Goal: Information Seeking & Learning: Learn about a topic

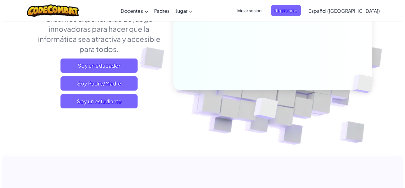
scroll to position [96, 0]
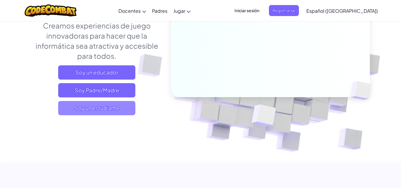
click at [113, 111] on font "Soy un estudiante" at bounding box center [96, 107] width 45 height 7
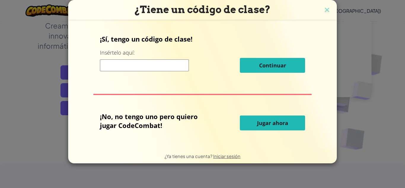
click at [274, 123] on font "Jugar ahora" at bounding box center [272, 122] width 31 height 7
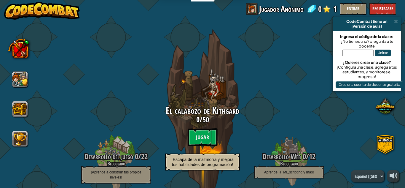
select select "es-419"
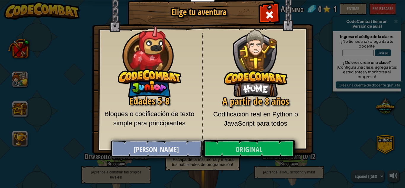
click at [138, 149] on link "[PERSON_NAME]" at bounding box center [156, 149] width 91 height 18
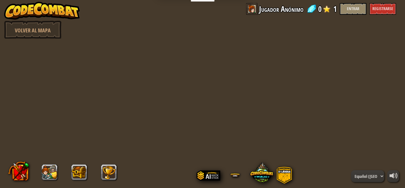
select select "es-419"
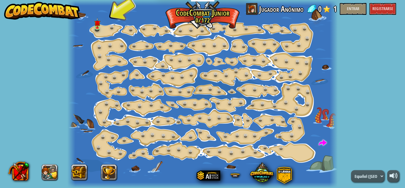
click at [313, 9] on span at bounding box center [311, 8] width 9 height 9
click at [255, 9] on span at bounding box center [252, 9] width 12 height 12
click at [266, 12] on font "Jugador Anónimo" at bounding box center [281, 9] width 44 height 11
drag, startPoint x: 266, startPoint y: 12, endPoint x: 260, endPoint y: 8, distance: 6.4
click at [260, 8] on font "Jugador Anónimo" at bounding box center [281, 9] width 44 height 11
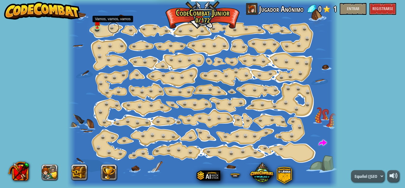
click at [111, 29] on link at bounding box center [114, 28] width 12 height 12
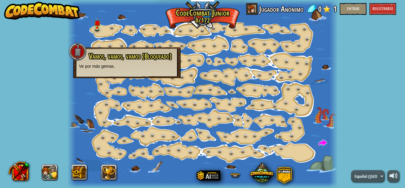
click at [106, 32] on div at bounding box center [202, 94] width 271 height 188
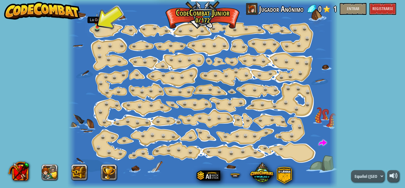
click at [97, 25] on img at bounding box center [97, 20] width 6 height 14
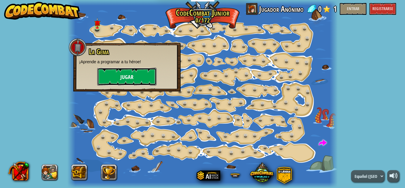
click at [124, 77] on font "Jugar" at bounding box center [126, 77] width 13 height 7
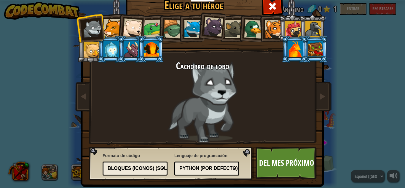
click at [136, 24] on div at bounding box center [133, 28] width 20 height 20
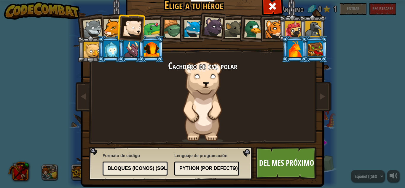
click at [109, 50] on div at bounding box center [111, 49] width 15 height 16
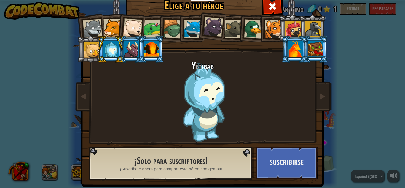
click at [137, 20] on div at bounding box center [133, 28] width 20 height 20
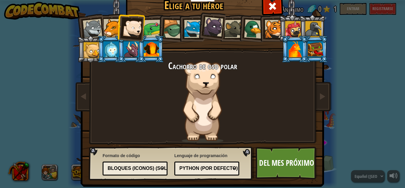
click at [91, 30] on div at bounding box center [93, 29] width 20 height 20
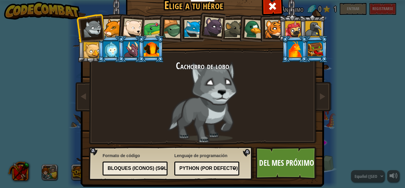
click at [128, 26] on div at bounding box center [133, 28] width 20 height 20
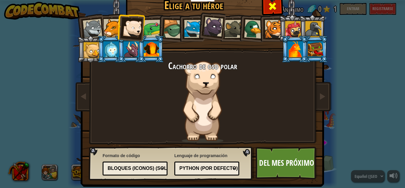
click at [271, 2] on span at bounding box center [272, 5] width 9 height 9
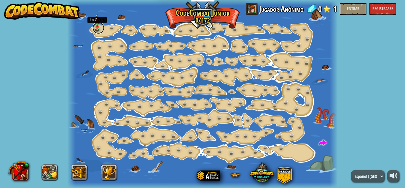
click at [100, 32] on link at bounding box center [99, 28] width 12 height 12
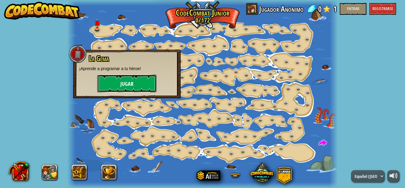
click at [137, 87] on button "Jugar" at bounding box center [126, 83] width 59 height 18
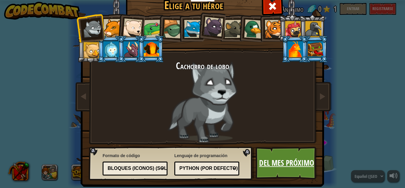
click at [273, 163] on font "Del mes próximo" at bounding box center [286, 162] width 55 height 11
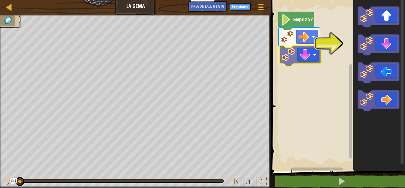
click at [304, 52] on div "Empezar" at bounding box center [338, 84] width 136 height 174
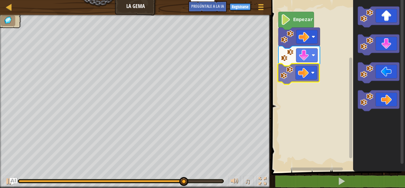
click at [296, 72] on div "Empezar" at bounding box center [338, 84] width 136 height 174
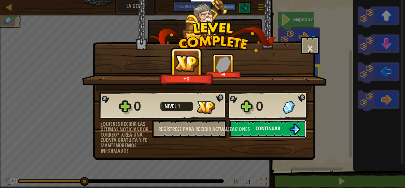
click at [273, 126] on font "Continuar" at bounding box center [268, 128] width 25 height 7
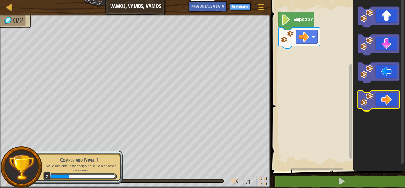
click at [389, 96] on icon "Espacio de trabajo de Blockly" at bounding box center [379, 100] width 42 height 21
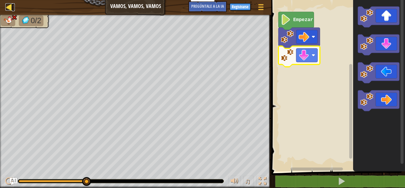
click at [8, 4] on div at bounding box center [8, 6] width 7 height 7
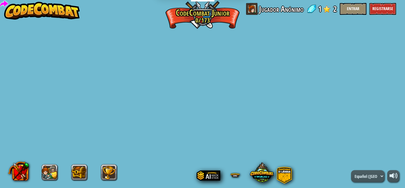
select select "es-419"
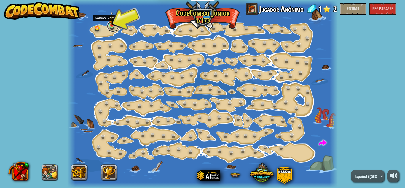
click at [113, 27] on link at bounding box center [113, 26] width 12 height 12
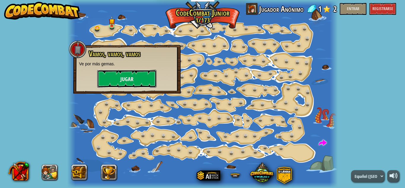
click at [111, 78] on button "Jugar" at bounding box center [126, 79] width 59 height 18
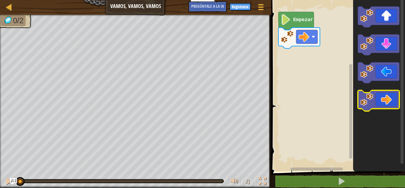
click at [384, 102] on icon "Espacio de trabajo de Blockly" at bounding box center [379, 100] width 42 height 21
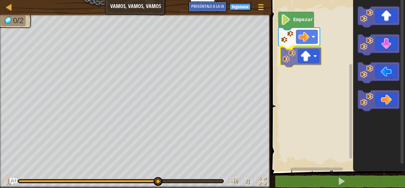
click at [311, 55] on div "Empezar" at bounding box center [338, 84] width 136 height 174
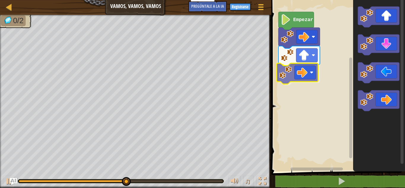
click at [304, 73] on div "Empezar" at bounding box center [338, 84] width 136 height 174
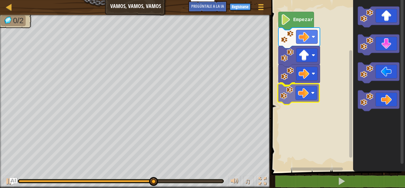
click at [311, 101] on div "Empezar" at bounding box center [338, 84] width 136 height 174
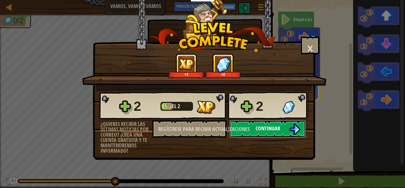
click at [273, 133] on button "Continuar" at bounding box center [268, 129] width 77 height 18
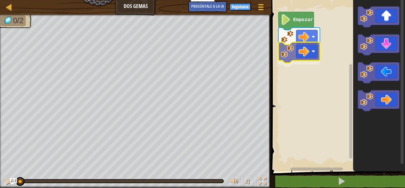
click at [312, 52] on div "Empezar" at bounding box center [338, 84] width 136 height 174
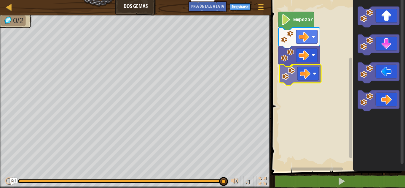
click at [305, 74] on div "Empezar" at bounding box center [338, 84] width 136 height 174
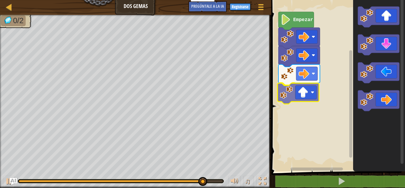
click at [312, 89] on div "Empezar" at bounding box center [338, 84] width 136 height 174
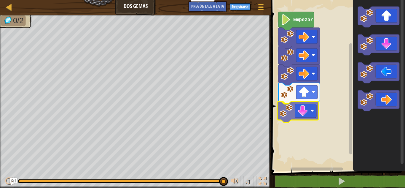
click at [306, 110] on div "Empezar" at bounding box center [338, 84] width 136 height 174
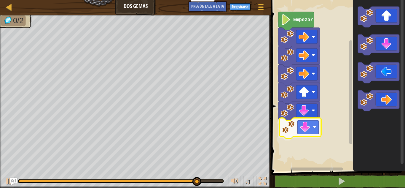
click at [307, 132] on div "Empezar" at bounding box center [338, 84] width 136 height 174
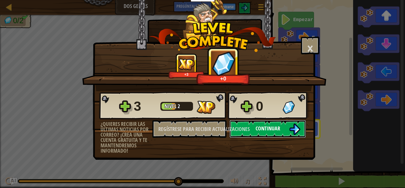
click at [276, 128] on font "Continuar" at bounding box center [268, 128] width 25 height 7
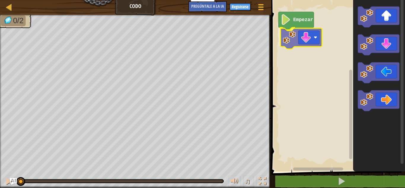
click at [298, 41] on div "Empezar" at bounding box center [338, 84] width 136 height 174
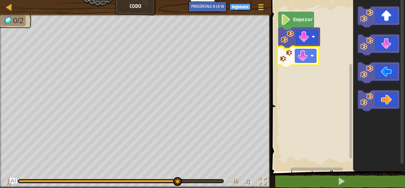
click at [315, 58] on div "Empezar" at bounding box center [338, 84] width 136 height 174
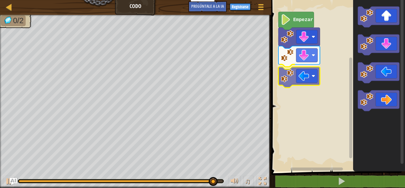
click at [307, 82] on div "Empezar" at bounding box center [338, 84] width 136 height 174
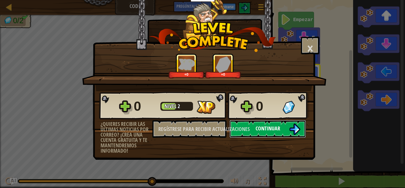
click at [267, 124] on button "Continuar" at bounding box center [268, 129] width 77 height 18
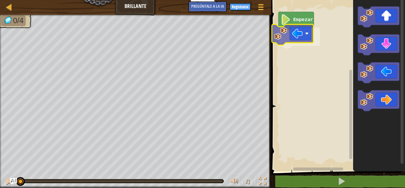
click at [293, 30] on div "Empezar" at bounding box center [338, 84] width 136 height 174
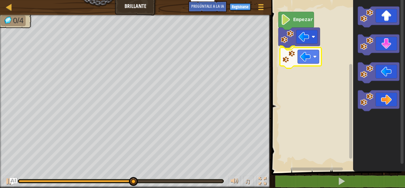
click at [306, 53] on div "Empezar" at bounding box center [338, 84] width 136 height 174
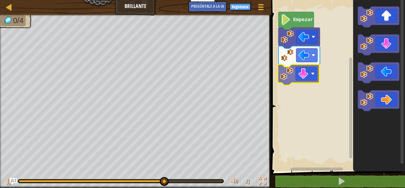
click at [311, 78] on div "Empezar" at bounding box center [338, 84] width 136 height 174
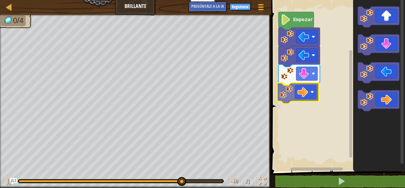
click at [305, 98] on div "Empezar" at bounding box center [338, 84] width 136 height 174
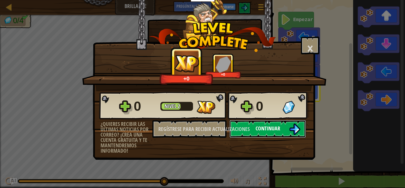
click at [287, 130] on button "Continuar" at bounding box center [268, 129] width 77 height 18
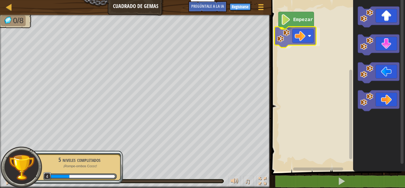
click at [296, 24] on div "Empezar" at bounding box center [338, 84] width 136 height 174
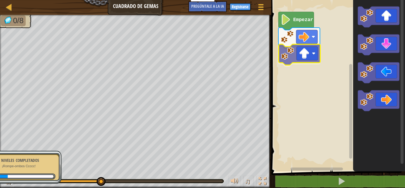
click at [306, 60] on div "Empezar" at bounding box center [338, 84] width 136 height 174
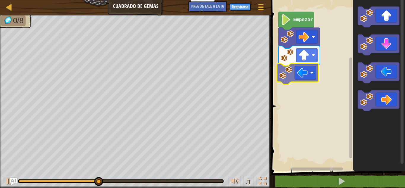
click at [306, 69] on div "Empezar" at bounding box center [338, 84] width 136 height 174
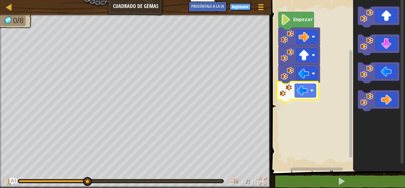
click at [290, 96] on div "Empezar" at bounding box center [338, 84] width 136 height 174
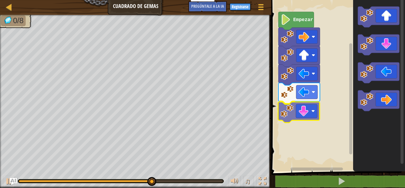
click at [308, 117] on div "Empezar" at bounding box center [338, 84] width 136 height 174
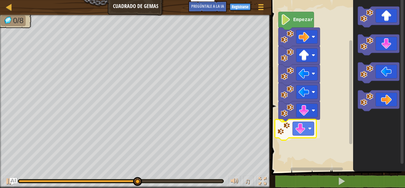
click at [300, 136] on div "Empezar" at bounding box center [338, 84] width 136 height 174
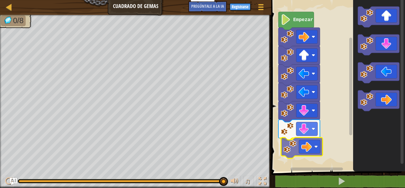
click at [308, 149] on div "Empezar" at bounding box center [338, 84] width 136 height 174
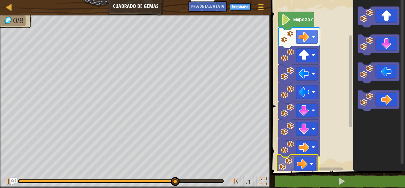
click at [305, 162] on div "Empezar" at bounding box center [338, 84] width 136 height 174
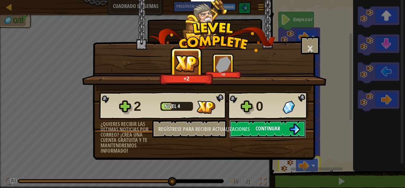
click at [277, 128] on font "Continuar" at bounding box center [268, 128] width 25 height 7
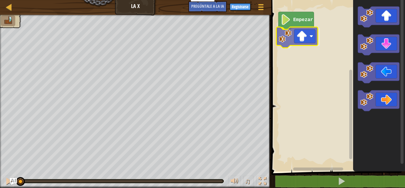
click at [295, 37] on div "Empezar" at bounding box center [338, 84] width 136 height 174
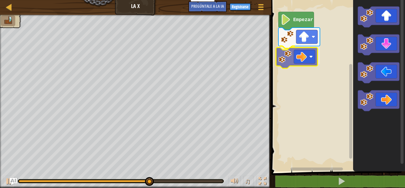
click at [304, 60] on div "Empezar" at bounding box center [338, 84] width 136 height 174
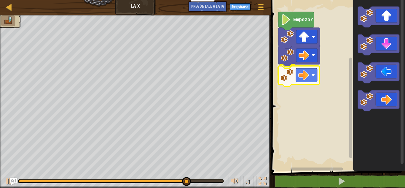
click at [304, 68] on div "Empezar" at bounding box center [338, 84] width 136 height 174
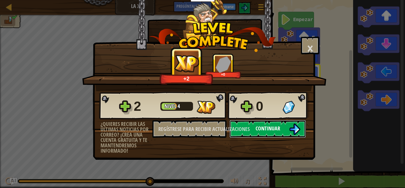
click at [278, 130] on font "Continuar" at bounding box center [268, 128] width 25 height 7
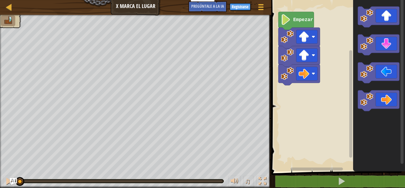
click at [320, 101] on rect "Espacio de trabajo de Blockly" at bounding box center [338, 84] width 136 height 174
click at [294, 24] on icon "Espacio de trabajo de Blockly" at bounding box center [297, 21] width 36 height 18
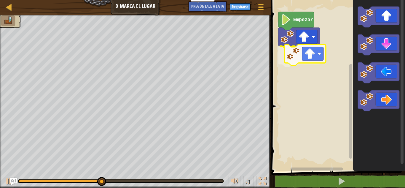
click at [324, 52] on div "Empezar" at bounding box center [338, 84] width 136 height 174
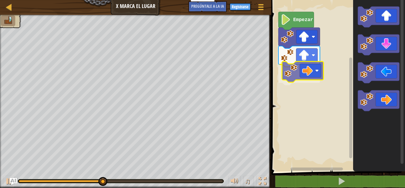
click at [303, 76] on div "Empezar" at bounding box center [338, 84] width 136 height 174
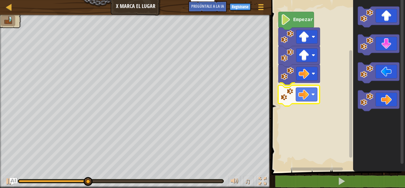
click at [302, 94] on div "Empezar" at bounding box center [338, 84] width 136 height 174
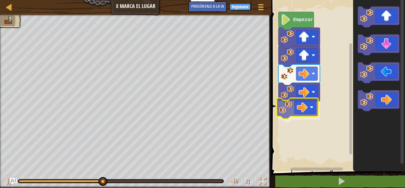
click at [305, 101] on div "Empezar" at bounding box center [338, 84] width 136 height 174
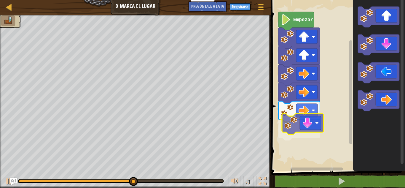
click at [312, 123] on div "Empezar" at bounding box center [338, 84] width 136 height 174
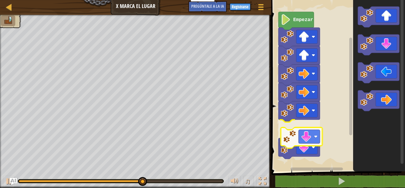
click at [309, 130] on div "Empezar" at bounding box center [338, 84] width 136 height 174
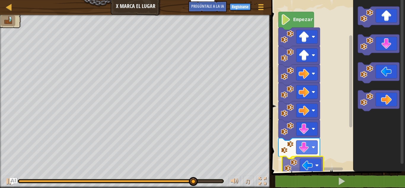
click at [305, 161] on div "Empezar" at bounding box center [338, 84] width 136 height 174
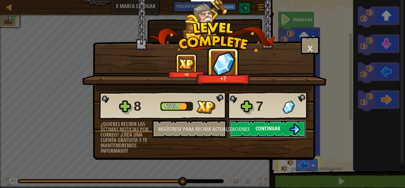
click at [274, 133] on button "Continuar" at bounding box center [268, 129] width 77 height 18
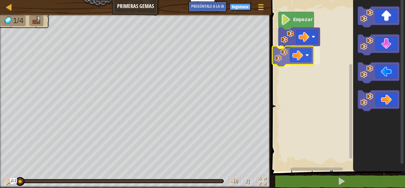
click at [310, 53] on div "Empezar" at bounding box center [338, 84] width 136 height 174
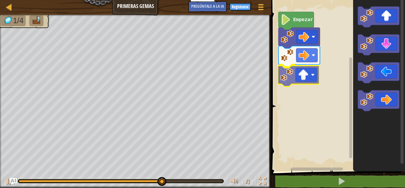
click at [309, 82] on div "Empezar" at bounding box center [338, 84] width 136 height 174
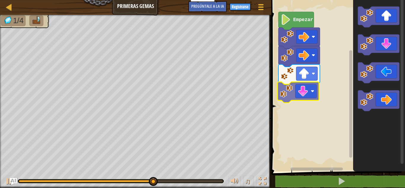
click at [302, 97] on div "Empezar" at bounding box center [338, 84] width 136 height 174
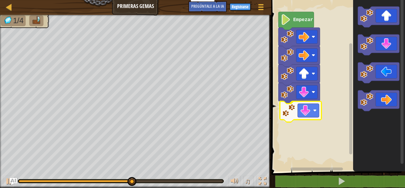
click at [305, 114] on div "Empezar" at bounding box center [338, 84] width 136 height 174
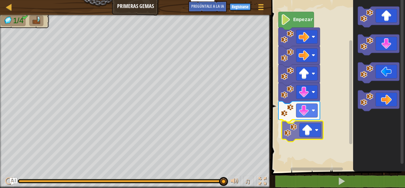
click at [315, 136] on div "Empezar" at bounding box center [338, 84] width 136 height 174
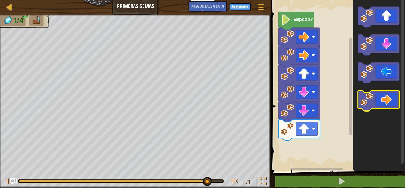
click at [386, 95] on icon "Espacio de trabajo de Blockly" at bounding box center [379, 100] width 42 height 21
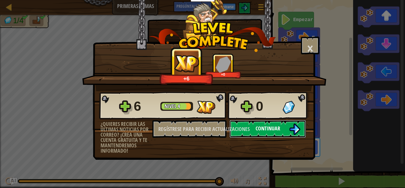
click at [285, 130] on button "Continuar" at bounding box center [268, 129] width 77 height 18
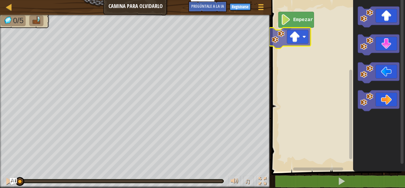
click at [298, 45] on div "Empezar" at bounding box center [338, 84] width 136 height 174
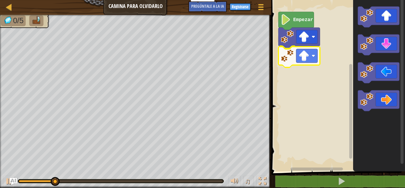
click at [304, 60] on div "Empezar" at bounding box center [338, 84] width 136 height 174
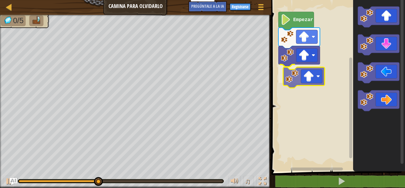
click at [307, 79] on div "Empezar" at bounding box center [338, 84] width 136 height 174
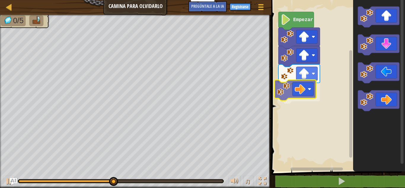
click at [305, 97] on div "Empezar" at bounding box center [338, 84] width 136 height 174
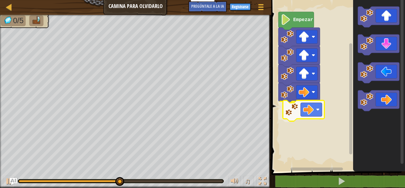
click at [295, 112] on div "Empezar" at bounding box center [338, 84] width 136 height 174
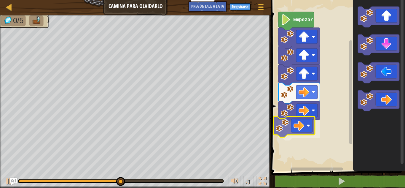
click at [298, 134] on div "Empezar" at bounding box center [338, 84] width 136 height 174
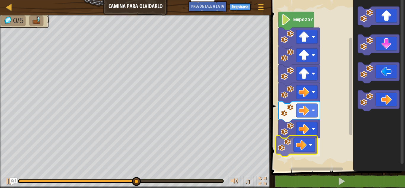
click at [289, 153] on div "Empezar" at bounding box center [338, 84] width 136 height 174
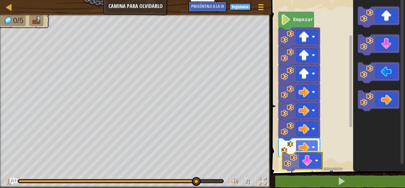
click at [311, 166] on div "Empezar" at bounding box center [338, 84] width 136 height 174
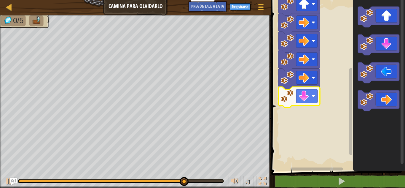
click at [346, 147] on div "Empezar" at bounding box center [338, 84] width 136 height 174
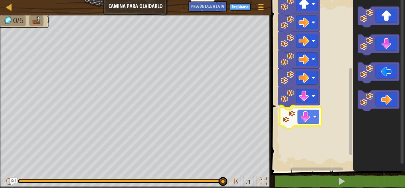
click at [301, 117] on div "Empezar" at bounding box center [338, 84] width 136 height 174
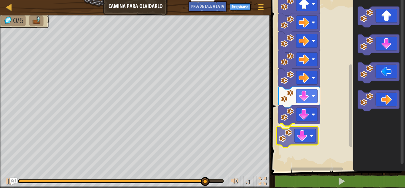
click at [312, 139] on div "Empezar" at bounding box center [338, 84] width 136 height 174
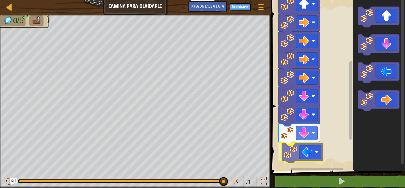
click at [312, 162] on div "Empezar" at bounding box center [338, 84] width 136 height 174
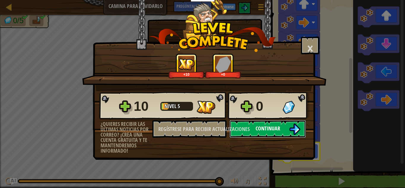
click at [282, 124] on button "Continuar" at bounding box center [268, 129] width 77 height 18
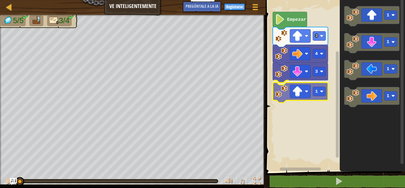
click at [295, 96] on div "3 1 4 3 Empezar 1 1 1 1 1" at bounding box center [334, 84] width 141 height 174
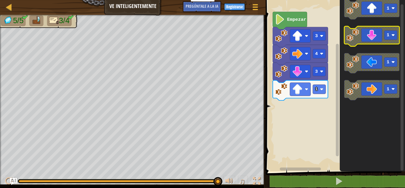
click at [387, 41] on icon "Espacio de trabajo de Blockly" at bounding box center [372, 36] width 55 height 20
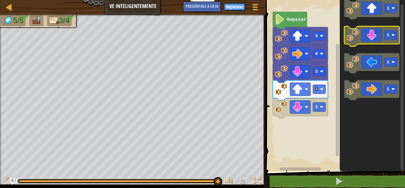
click at [374, 43] on icon "Espacio de trabajo de Blockly" at bounding box center [372, 36] width 55 height 20
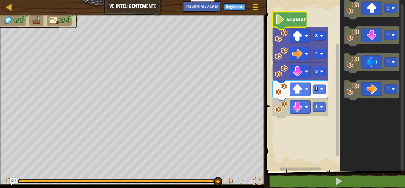
click at [298, 23] on icon "Espacio de trabajo de Blockly" at bounding box center [290, 21] width 34 height 18
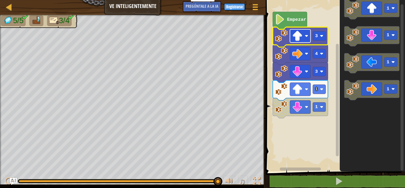
click at [303, 38] on rect "Espacio de trabajo de Blockly" at bounding box center [300, 35] width 20 height 13
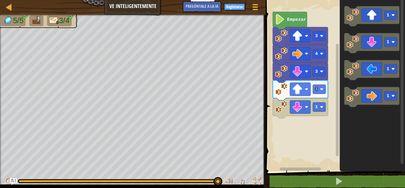
click at [303, 35] on div "Empezar 3 4 3 1 1 1 1 1 1" at bounding box center [334, 84] width 141 height 174
click at [292, 145] on rect "Espacio de trabajo de Blockly" at bounding box center [334, 84] width 141 height 174
click at [9, 6] on div at bounding box center [8, 6] width 7 height 7
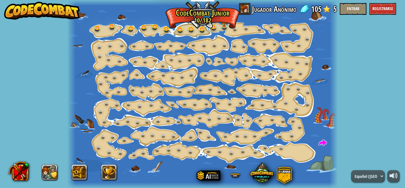
select select "es-419"
click at [224, 26] on link at bounding box center [226, 26] width 12 height 12
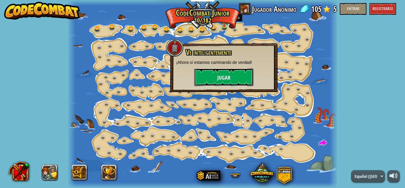
click at [217, 80] on button "Jugar" at bounding box center [223, 77] width 59 height 18
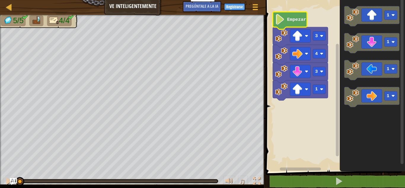
click at [293, 20] on text "Empezar" at bounding box center [296, 19] width 19 height 5
click at [298, 17] on text "Empezar" at bounding box center [296, 19] width 19 height 5
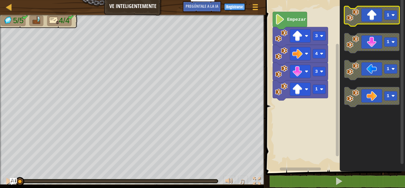
click at [356, 20] on g "1" at bounding box center [372, 16] width 55 height 20
click at [396, 21] on icon "Espacio de trabajo de Blockly" at bounding box center [372, 16] width 55 height 20
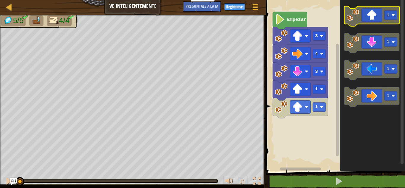
click at [392, 16] on image "Espacio de trabajo de Blockly" at bounding box center [394, 15] width 4 height 4
click at [377, 14] on icon "Espacio de trabajo de Blockly" at bounding box center [372, 16] width 55 height 20
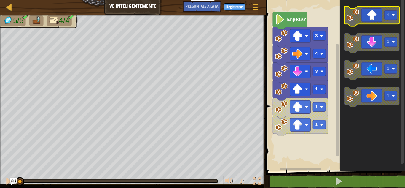
click at [381, 20] on icon "Espacio de trabajo de Blockly" at bounding box center [372, 16] width 55 height 20
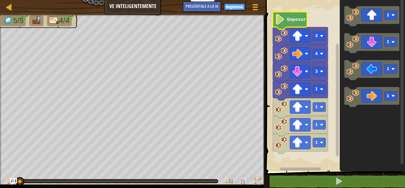
click at [287, 17] on text "Empezar" at bounding box center [296, 19] width 19 height 5
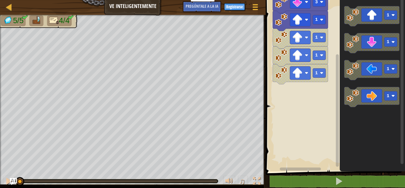
click at [339, 136] on g "Espacio de trabajo de Blockly" at bounding box center [338, 81] width 4 height 169
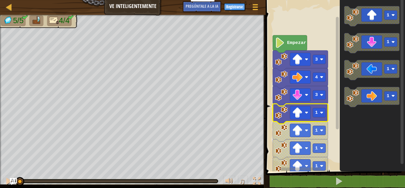
click at [338, 48] on rect "Espacio de trabajo de Blockly" at bounding box center [337, 73] width 3 height 112
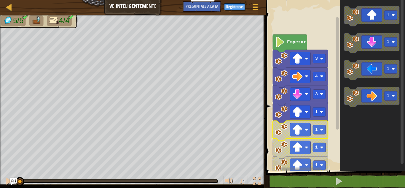
click at [281, 132] on image "Espacio de trabajo de Blockly" at bounding box center [281, 129] width 12 height 12
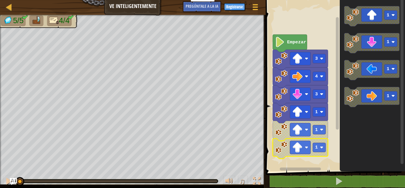
click at [278, 155] on icon "Espacio de trabajo de Blockly" at bounding box center [300, 149] width 55 height 20
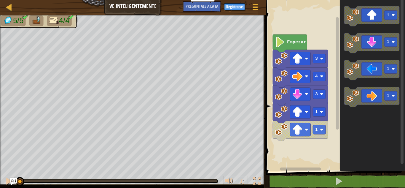
click at [284, 137] on icon "Espacio de trabajo de Blockly" at bounding box center [300, 131] width 55 height 20
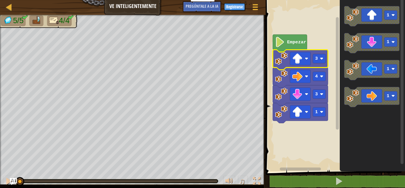
click at [323, 63] on icon "Espacio de trabajo de Blockly" at bounding box center [300, 60] width 55 height 20
click at [321, 59] on image "Espacio de trabajo de Blockly" at bounding box center [322, 59] width 4 height 4
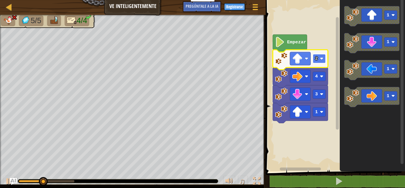
click at [323, 58] on image "Espacio de trabajo de Blockly" at bounding box center [322, 59] width 4 height 4
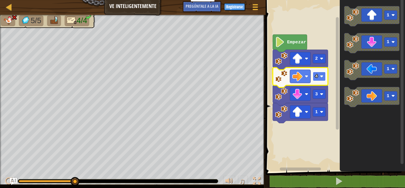
click at [324, 80] on rect "Espacio de trabajo de Blockly" at bounding box center [319, 76] width 13 height 9
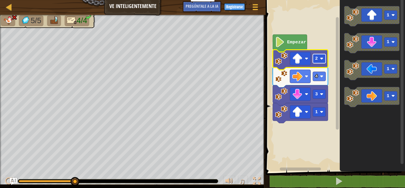
click at [320, 59] on rect "Espacio de trabajo de Blockly" at bounding box center [319, 58] width 13 height 9
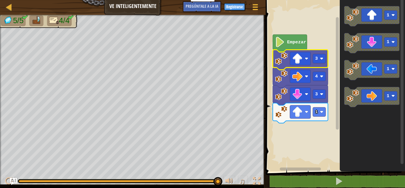
click at [282, 119] on icon "Espacio de trabajo de Blockly" at bounding box center [300, 113] width 55 height 20
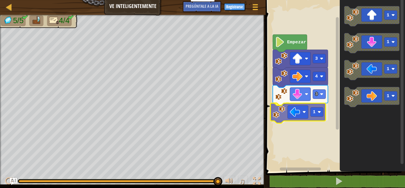
click at [295, 120] on div "Empezar 3 4 3 1 1 1 1 1 1" at bounding box center [334, 84] width 141 height 174
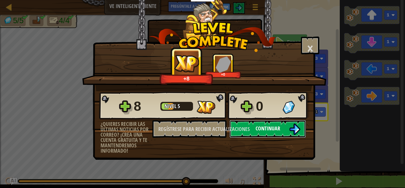
click at [274, 123] on button "Continuar" at bounding box center [268, 129] width 77 height 18
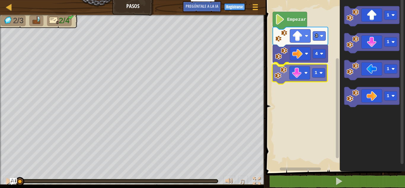
click at [304, 73] on div "4 1 3 Empezar 1 1 1 1 1" at bounding box center [334, 84] width 141 height 174
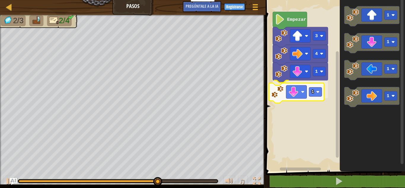
click at [303, 100] on div "4 1 1 3 Empezar 1 1 1 1 1" at bounding box center [334, 84] width 141 height 174
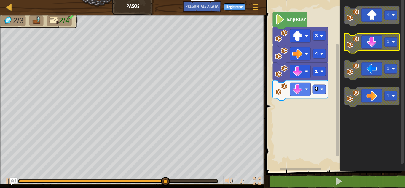
click at [368, 44] on icon "Espacio de trabajo de Blockly" at bounding box center [372, 43] width 55 height 20
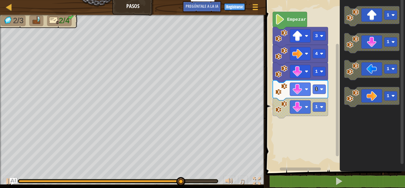
click at [340, 95] on div "4 1 1 1 3 Empezar 1 1 1 1" at bounding box center [334, 84] width 141 height 174
click at [298, 120] on rect "Espacio de trabajo de Blockly" at bounding box center [334, 84] width 141 height 174
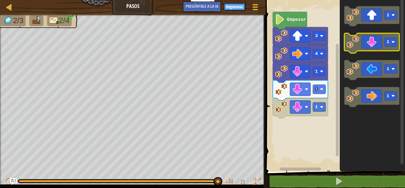
click at [369, 47] on icon "Espacio de trabajo de Blockly" at bounding box center [372, 43] width 55 height 20
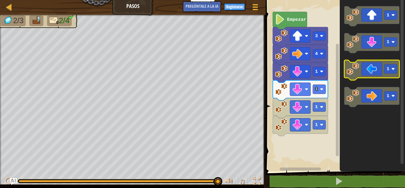
click at [373, 69] on icon "Espacio de trabajo de Blockly" at bounding box center [372, 70] width 55 height 20
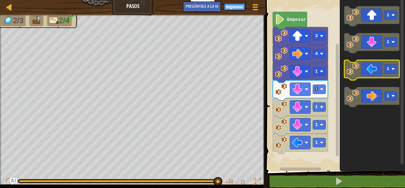
click at [372, 69] on icon "Espacio de trabajo de Blockly" at bounding box center [372, 70] width 55 height 20
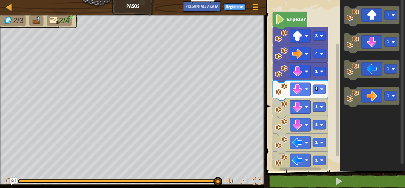
click at [296, 22] on text "Empezar" at bounding box center [296, 19] width 19 height 5
click at [301, 32] on image "Espacio de trabajo de Blockly" at bounding box center [298, 36] width 10 height 10
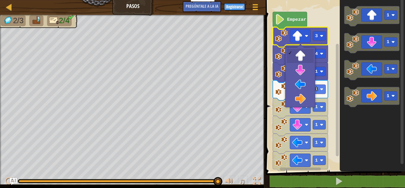
click at [282, 40] on image "Espacio de trabajo de Blockly" at bounding box center [281, 35] width 12 height 12
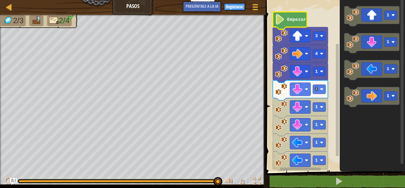
click at [290, 17] on text "Empezar" at bounding box center [296, 19] width 19 height 5
click at [283, 43] on icon "Espacio de trabajo de Blockly" at bounding box center [300, 37] width 55 height 20
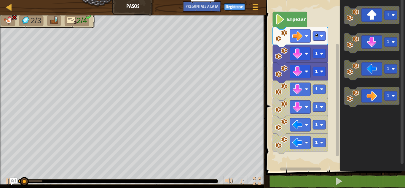
click at [280, 42] on icon "Espacio de trabajo de Blockly" at bounding box center [300, 37] width 55 height 20
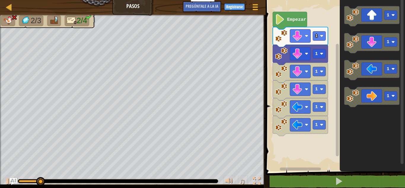
click at [282, 57] on image "Espacio de trabajo de Blockly" at bounding box center [281, 53] width 12 height 12
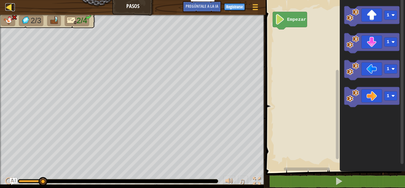
click at [7, 7] on div at bounding box center [8, 6] width 7 height 7
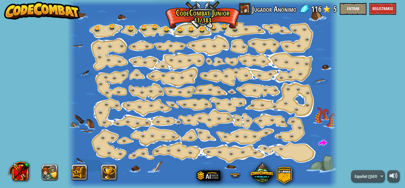
select select "es-419"
click at [234, 28] on link at bounding box center [236, 28] width 12 height 12
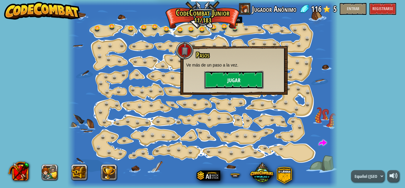
click at [225, 82] on button "Jugar" at bounding box center [233, 80] width 59 height 18
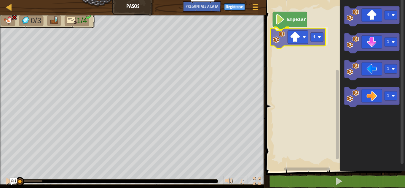
click at [298, 42] on div "Empezar 1 1 1 1 1 1" at bounding box center [334, 84] width 141 height 174
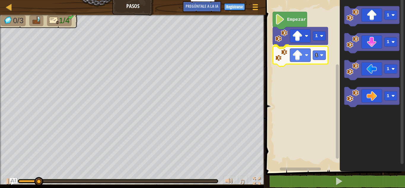
click at [302, 58] on div "Empezar 1 1 1 1 1 1 1" at bounding box center [334, 84] width 141 height 174
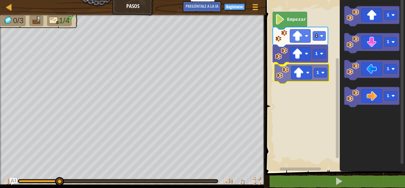
click at [303, 75] on div "Empezar 1 1 1 1 1 1 1 1" at bounding box center [334, 84] width 141 height 174
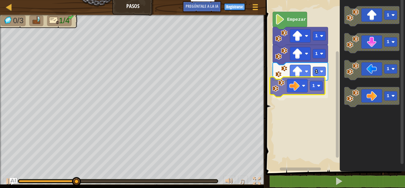
click at [299, 89] on div "Empezar 1 1 1 1 1 1 1 1 1" at bounding box center [334, 84] width 141 height 174
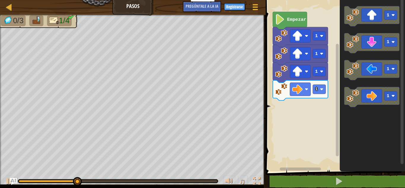
click at [284, 104] on div "Empezar 1 1 1 1 1 1 1 1" at bounding box center [334, 84] width 141 height 174
click at [283, 106] on div "Empezar 1 1 1 1 1 1 1 1" at bounding box center [334, 84] width 141 height 174
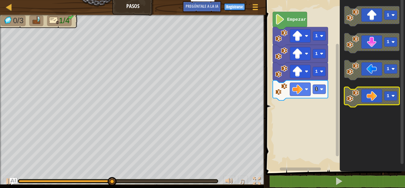
click at [368, 94] on icon "Espacio de trabajo de Blockly" at bounding box center [372, 97] width 55 height 20
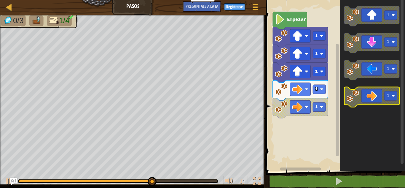
click at [376, 97] on icon "Espacio de trabajo de Blockly" at bounding box center [372, 97] width 55 height 20
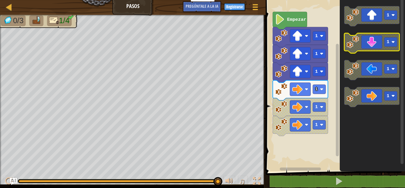
click at [368, 46] on icon "Espacio de trabajo de Blockly" at bounding box center [372, 43] width 55 height 20
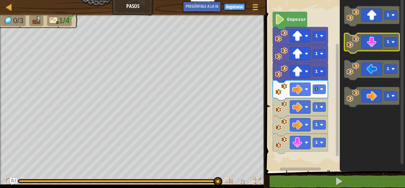
click at [368, 46] on icon "Espacio de trabajo de Blockly" at bounding box center [372, 43] width 55 height 20
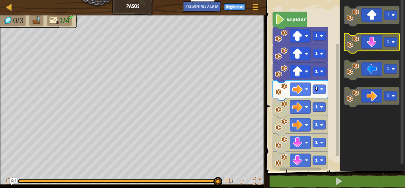
click at [368, 46] on icon "Espacio de trabajo de Blockly" at bounding box center [372, 43] width 55 height 20
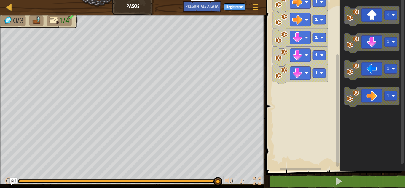
click at [337, 114] on rect "Espacio de trabajo de Blockly" at bounding box center [337, 110] width 3 height 112
click at [370, 74] on icon "Espacio de trabajo de Blockly" at bounding box center [372, 70] width 55 height 20
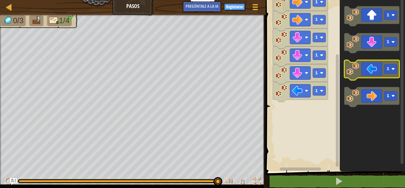
click at [370, 73] on icon "Espacio de trabajo de Blockly" at bounding box center [372, 70] width 55 height 20
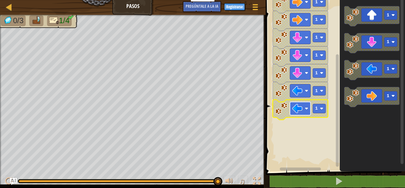
click at [302, 109] on image "Espacio de trabajo de Blockly" at bounding box center [298, 108] width 10 height 10
click at [288, 139] on rect "Espacio de trabajo de Blockly" at bounding box center [334, 84] width 141 height 174
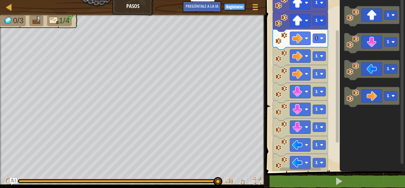
click at [333, 80] on div "Empezar 1 1 1 1 1 1 1 1 1 1 1 1 1 1 1" at bounding box center [334, 84] width 141 height 174
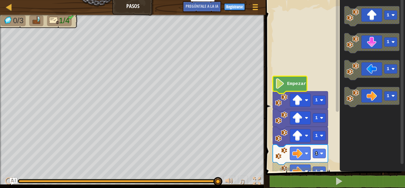
click at [283, 85] on image "Espacio de trabajo de Blockly" at bounding box center [280, 83] width 10 height 10
click at [276, 86] on image "Espacio de trabajo de Blockly" at bounding box center [280, 83] width 10 height 10
click at [292, 66] on rect "Espacio de trabajo de Blockly" at bounding box center [334, 84] width 141 height 174
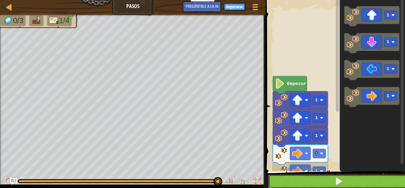
click at [347, 179] on button at bounding box center [338, 181] width 141 height 14
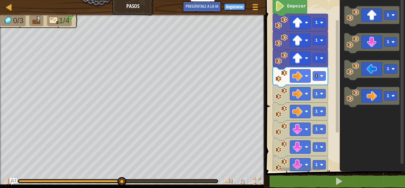
click at [345, 125] on div "Empezar 1 1 1 1 1 1 1 1 1 1 1 1 1 1 1" at bounding box center [334, 84] width 141 height 174
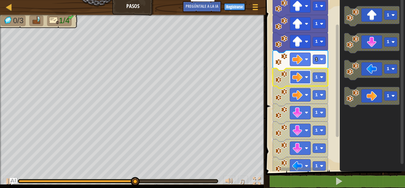
click at [299, 84] on rect "Espacio de trabajo de Blockly" at bounding box center [300, 77] width 20 height 13
click at [282, 83] on icon "Espacio de trabajo de Blockly" at bounding box center [300, 78] width 55 height 20
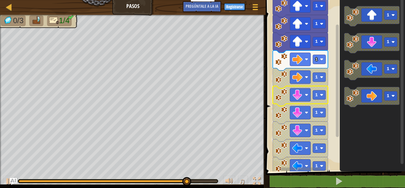
click at [286, 87] on icon "Espacio de trabajo de Blockly" at bounding box center [300, 96] width 55 height 20
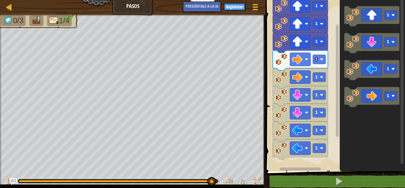
click at [284, 85] on icon "Espacio de trabajo de Blockly" at bounding box center [300, 78] width 55 height 20
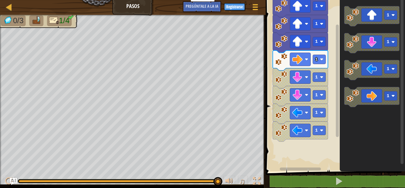
click at [282, 104] on icon "Espacio de trabajo de Blockly" at bounding box center [300, 96] width 55 height 20
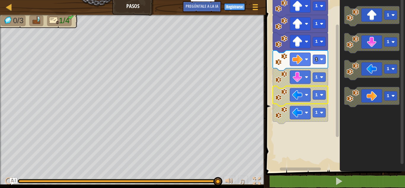
click at [283, 100] on image "Espacio de trabajo de Blockly" at bounding box center [281, 94] width 12 height 12
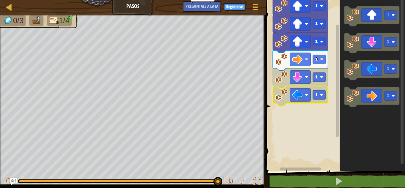
click at [283, 101] on icon "Espacio de trabajo de Blockly" at bounding box center [300, 96] width 55 height 20
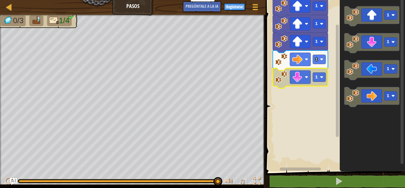
click at [282, 79] on image "Espacio de trabajo de Blockly" at bounding box center [281, 77] width 12 height 12
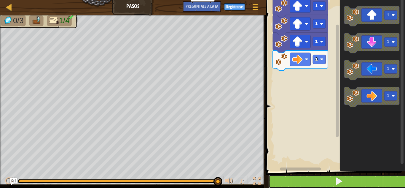
click at [350, 179] on button at bounding box center [338, 181] width 141 height 14
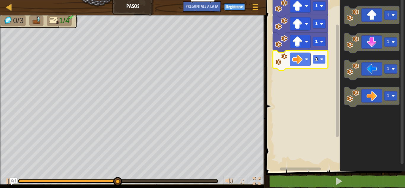
click at [322, 60] on image "Espacio de trabajo de Blockly" at bounding box center [322, 60] width 4 height 4
click at [325, 65] on icon "Espacio de trabajo de Blockly" at bounding box center [300, 60] width 55 height 20
click at [321, 59] on image "Espacio de trabajo de Blockly" at bounding box center [322, 60] width 4 height 4
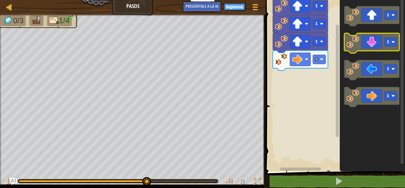
click at [373, 46] on icon "Espacio de trabajo de Blockly" at bounding box center [372, 43] width 55 height 20
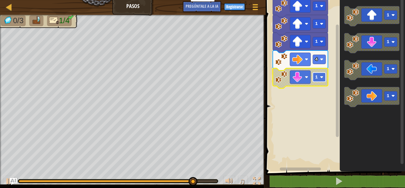
click at [322, 79] on image "Espacio de trabajo de Blockly" at bounding box center [322, 77] width 4 height 4
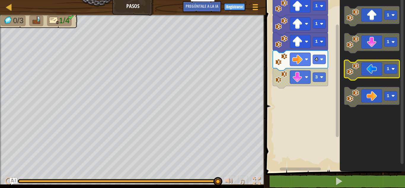
click at [374, 69] on icon "Espacio de trabajo de Blockly" at bounding box center [372, 70] width 55 height 20
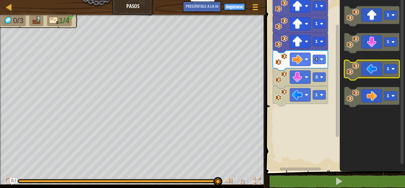
click at [396, 69] on rect "Espacio de trabajo de Blockly" at bounding box center [391, 68] width 13 height 9
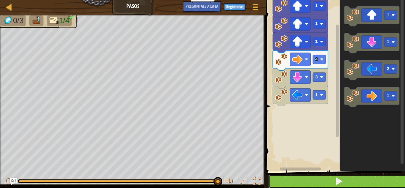
click at [357, 179] on button at bounding box center [338, 181] width 141 height 14
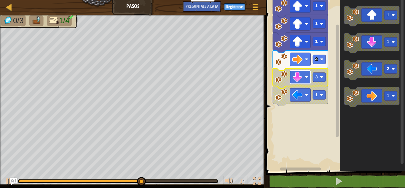
click at [305, 80] on rect "Espacio de trabajo de Blockly" at bounding box center [300, 77] width 20 height 13
click at [281, 82] on image "Espacio de trabajo de Blockly" at bounding box center [281, 77] width 12 height 12
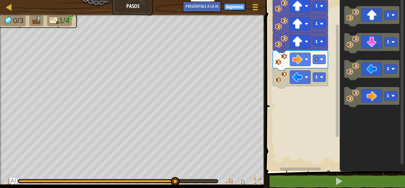
click at [284, 84] on icon "Espacio de trabajo de Blockly" at bounding box center [300, 78] width 55 height 20
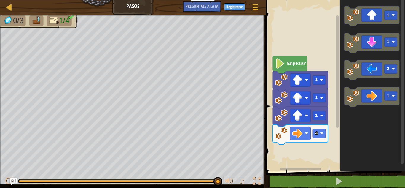
click at [341, 51] on div "Empezar 1 1 1 4 1 1 2 1" at bounding box center [334, 84] width 141 height 174
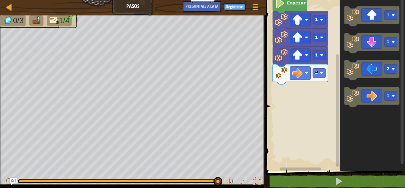
click at [339, 107] on rect "Espacio de trabajo de Blockly" at bounding box center [337, 110] width 3 height 112
click at [353, 45] on image "Espacio de trabajo de Blockly" at bounding box center [353, 42] width 12 height 12
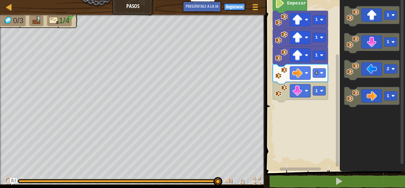
click at [282, 96] on image "Espacio de trabajo de Blockly" at bounding box center [281, 90] width 12 height 12
click at [320, 93] on rect "Espacio de trabajo de Blockly" at bounding box center [319, 90] width 13 height 9
click at [301, 74] on image "Espacio de trabajo de Blockly" at bounding box center [298, 73] width 10 height 10
click at [322, 95] on rect "Espacio de trabajo de Blockly" at bounding box center [319, 90] width 13 height 9
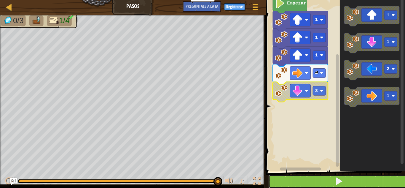
click at [313, 182] on button at bounding box center [338, 181] width 141 height 14
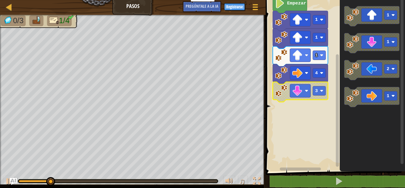
click at [297, 103] on rect "Espacio de trabajo de Blockly" at bounding box center [334, 84] width 141 height 174
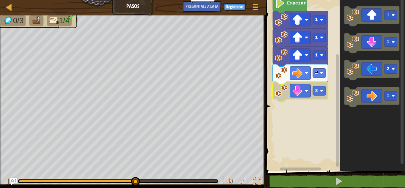
click at [279, 99] on icon "Espacio de trabajo de Blockly" at bounding box center [300, 92] width 55 height 20
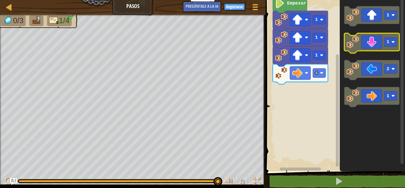
click at [371, 47] on icon "Espacio de trabajo de Blockly" at bounding box center [372, 43] width 55 height 20
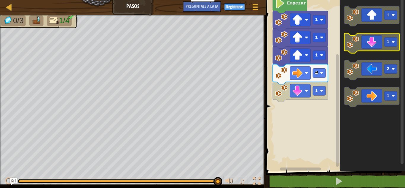
click at [371, 46] on icon "Espacio de trabajo de Blockly" at bounding box center [372, 43] width 55 height 20
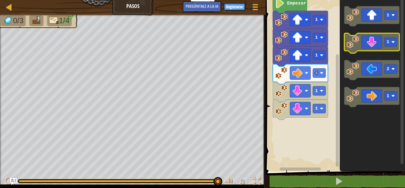
click at [371, 46] on icon "Espacio de trabajo de Blockly" at bounding box center [372, 43] width 55 height 20
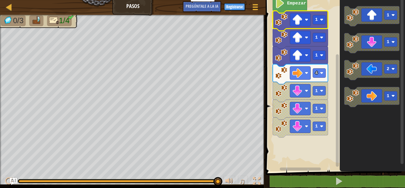
click at [311, 15] on icon "Espacio de trabajo de Blockly" at bounding box center [300, 21] width 55 height 20
click at [333, 16] on rect "Espacio de trabajo de Blockly" at bounding box center [334, 84] width 141 height 174
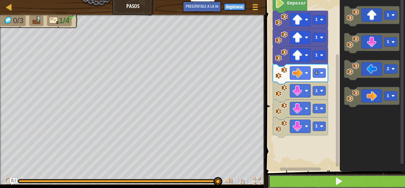
click at [325, 183] on button at bounding box center [338, 181] width 141 height 14
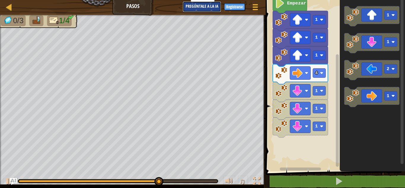
click at [199, 6] on font "Pregúntale a la IA" at bounding box center [202, 6] width 33 height 6
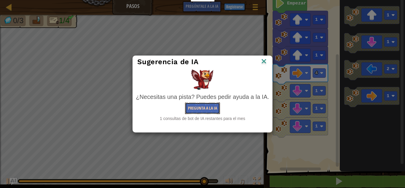
click at [210, 108] on font "Pregunta a la IA" at bounding box center [202, 108] width 29 height 6
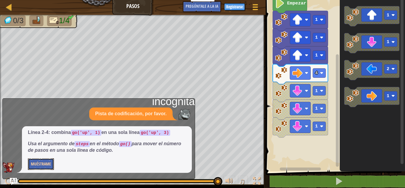
click at [43, 169] on button "Muéstrame" at bounding box center [41, 164] width 26 height 12
click at [41, 163] on font "Esconder" at bounding box center [39, 164] width 17 height 6
click at [9, 165] on img at bounding box center [9, 167] width 12 height 11
click at [267, 101] on rect "Espacio de trabajo de Blockly" at bounding box center [334, 84] width 141 height 174
click at [255, 177] on div at bounding box center [257, 181] width 8 height 8
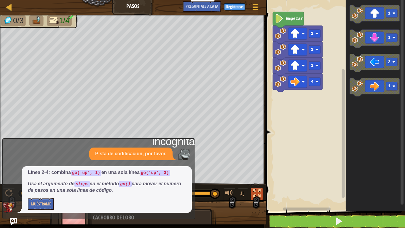
click at [255, 187] on div at bounding box center [257, 193] width 8 height 8
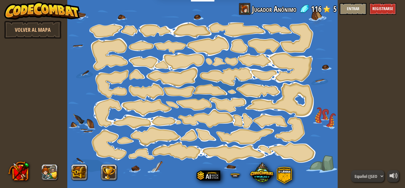
select select "es-419"
